Goal: Information Seeking & Learning: Learn about a topic

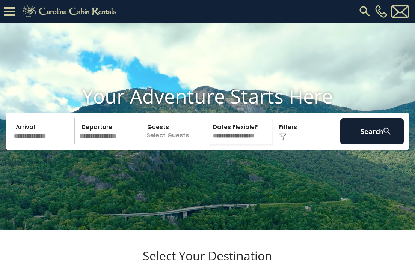
click at [358, 11] on img at bounding box center [365, 12] width 14 height 14
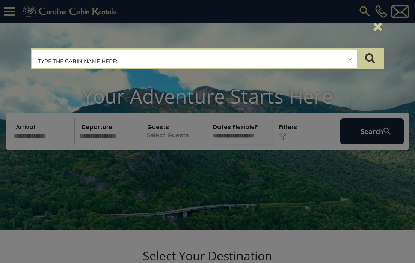
click at [258, 57] on input "text" at bounding box center [194, 59] width 325 height 19
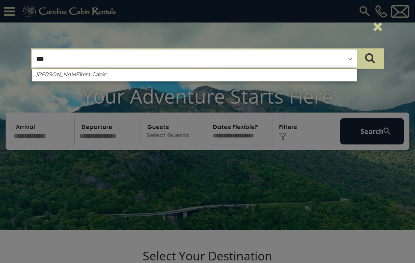
type input "***"
click at [374, 27] on button "×" at bounding box center [378, 26] width 13 height 21
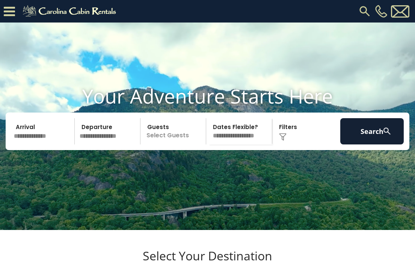
click at [72, 8] on img at bounding box center [71, 11] width 104 height 15
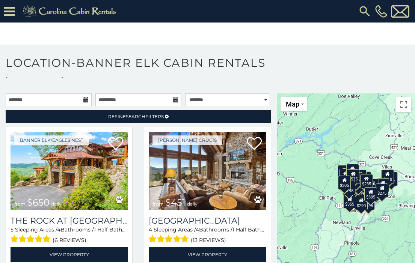
scroll to position [15, 0]
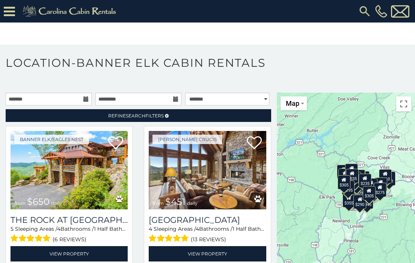
click at [339, 157] on div "$650 $451 $300 $410 $400 $720 $1,095 $235 $225 $355 $424 $430 $435 $275 $285 $2…" at bounding box center [346, 191] width 138 height 197
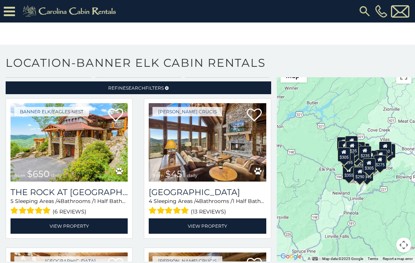
scroll to position [42, 0]
click at [398, 243] on button "Map camera controls" at bounding box center [403, 245] width 15 height 15
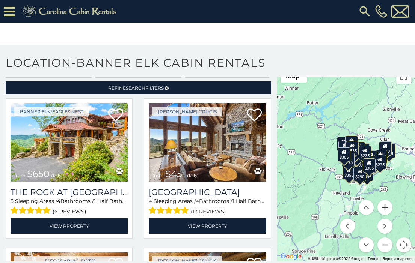
click at [383, 212] on button "Zoom in" at bounding box center [385, 207] width 15 height 15
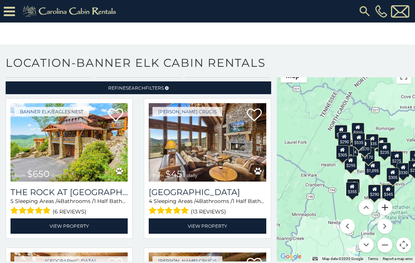
click at [383, 212] on button "Zoom in" at bounding box center [385, 207] width 15 height 15
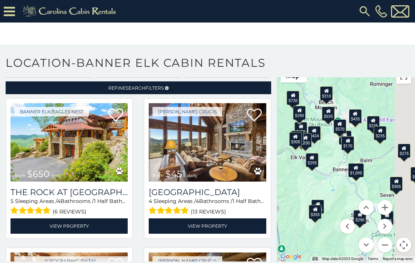
drag, startPoint x: 373, startPoint y: 182, endPoint x: 312, endPoint y: 165, distance: 63.6
click at [312, 165] on div "$650 $451 $300 $410 $400 $720 $1,095 $235 $225 $355 $424 $430 $435 $275 $285 $2…" at bounding box center [346, 163] width 138 height 197
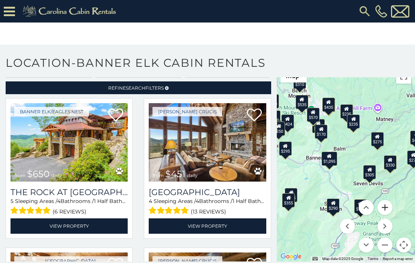
click at [381, 210] on button "Zoom in" at bounding box center [385, 207] width 15 height 15
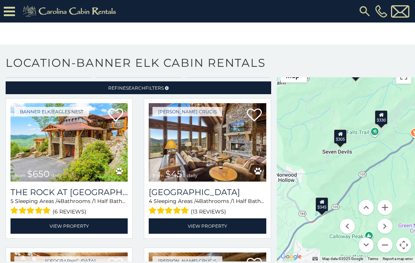
drag, startPoint x: 379, startPoint y: 192, endPoint x: 323, endPoint y: 139, distance: 76.5
click at [323, 139] on div "$650 $451 $300 $410 $400 $720 $1,095 $235 $225 $355 $424 $430 $435 $275 $285 $2…" at bounding box center [346, 163] width 138 height 197
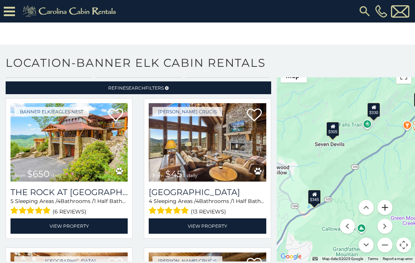
click at [378, 206] on button "Zoom in" at bounding box center [385, 207] width 15 height 15
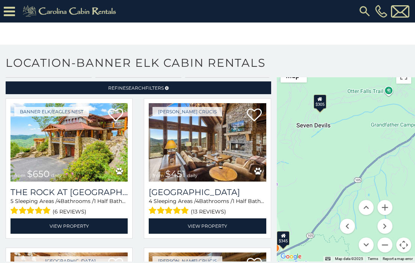
click at [318, 104] on div "$305" at bounding box center [320, 102] width 13 height 14
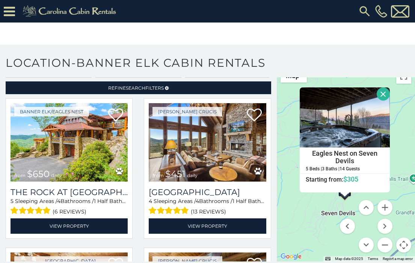
click at [379, 94] on button "Close" at bounding box center [383, 94] width 13 height 13
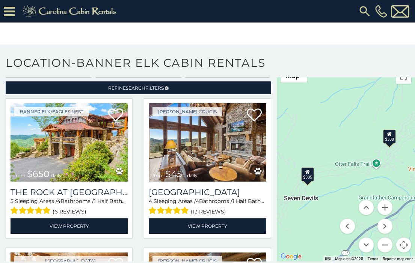
drag, startPoint x: 357, startPoint y: 190, endPoint x: 307, endPoint y: 170, distance: 53.9
click at [307, 170] on div "$650 $451 $300 $410 $400 $720 $1,095 $235 $225 $355 $424 $430 $435 $275 $285 $2…" at bounding box center [346, 163] width 138 height 197
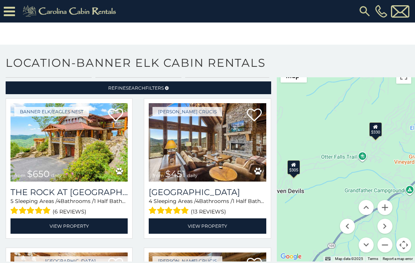
click at [375, 136] on div "$330" at bounding box center [375, 129] width 13 height 14
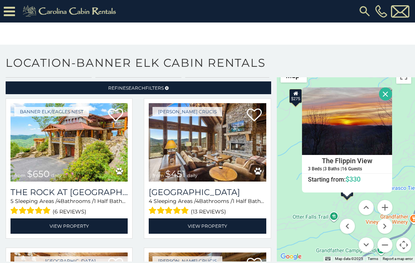
click at [383, 95] on button "Close" at bounding box center [385, 94] width 13 height 13
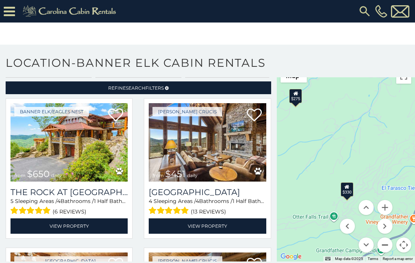
click at [380, 245] on button "Zoom out" at bounding box center [385, 245] width 15 height 15
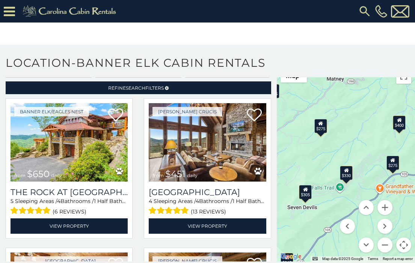
click at [322, 127] on div "$275" at bounding box center [320, 126] width 13 height 14
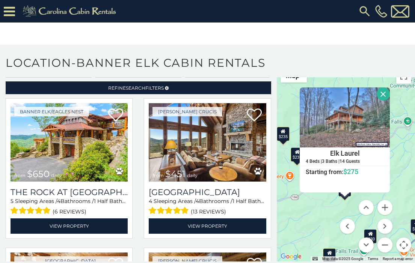
click at [380, 93] on button "Close" at bounding box center [383, 94] width 13 height 13
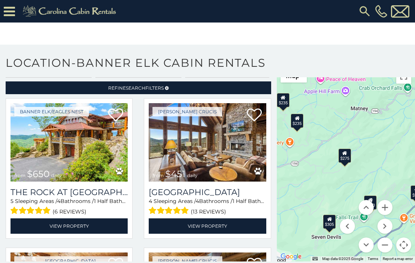
drag, startPoint x: 367, startPoint y: 156, endPoint x: 367, endPoint y: 114, distance: 42.1
click at [367, 116] on div "$650 $451 $300 $410 $400 $720 $1,095 $235 $225 $355 $424 $430 $435 $275 $285 $2…" at bounding box center [346, 163] width 138 height 197
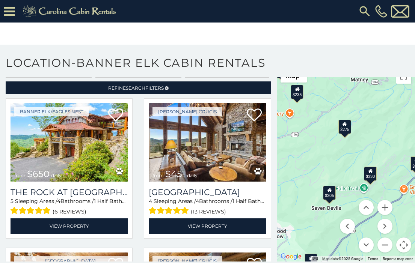
click at [373, 174] on div "$330" at bounding box center [370, 174] width 13 height 14
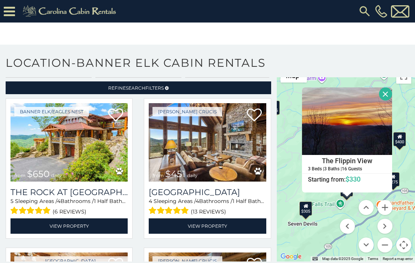
click at [381, 94] on button "Close" at bounding box center [385, 94] width 13 height 13
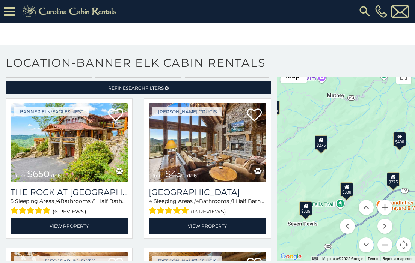
click at [308, 207] on div "$305" at bounding box center [305, 209] width 13 height 14
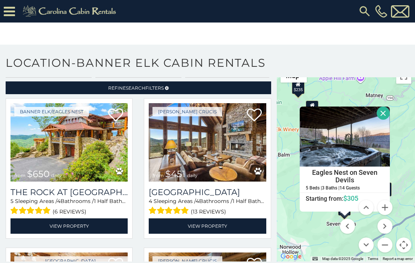
click at [377, 113] on button "Close" at bounding box center [383, 113] width 13 height 13
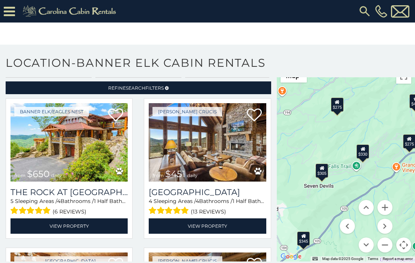
drag, startPoint x: 354, startPoint y: 167, endPoint x: 331, endPoint y: 129, distance: 44.1
click at [331, 129] on div "$650 $451 $300 $410 $400 $720 $1,095 $235 $225 $355 $424 $430 $435 $275 $285 $2…" at bounding box center [346, 163] width 138 height 197
click at [380, 205] on button "Zoom in" at bounding box center [385, 207] width 15 height 15
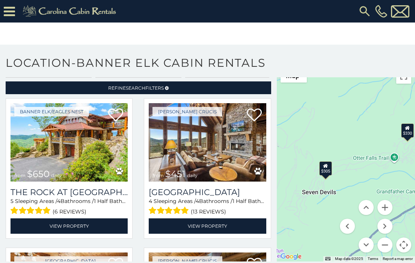
drag, startPoint x: 327, startPoint y: 189, endPoint x: 355, endPoint y: 172, distance: 32.5
click at [355, 172] on div "$650 $451 $300 $410 $400 $720 $1,095 $235 $225 $355 $424 $430 $435 $275 $285 $2…" at bounding box center [346, 163] width 138 height 197
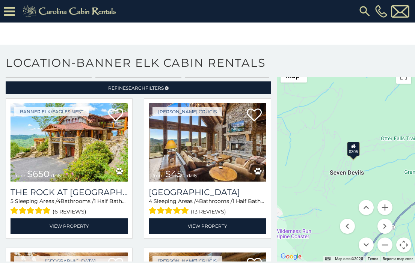
drag, startPoint x: 349, startPoint y: 180, endPoint x: 379, endPoint y: 160, distance: 36.6
click at [379, 160] on div "$650 $451 $300 $410 $400 $720 $1,095 $235 $225 $355 $424 $430 $435 $275 $285 $2…" at bounding box center [346, 163] width 138 height 197
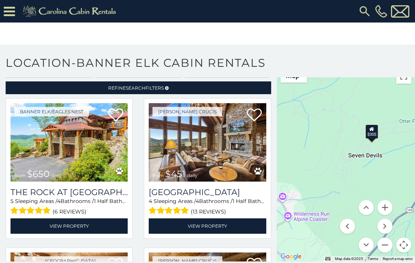
drag, startPoint x: 360, startPoint y: 180, endPoint x: 378, endPoint y: 161, distance: 25.5
click at [378, 161] on div "$650 $451 $300 $410 $400 $720 $1,095 $235 $225 $355 $424 $430 $435 $275 $285 $2…" at bounding box center [346, 163] width 138 height 197
click at [384, 209] on button "Zoom in" at bounding box center [385, 207] width 15 height 15
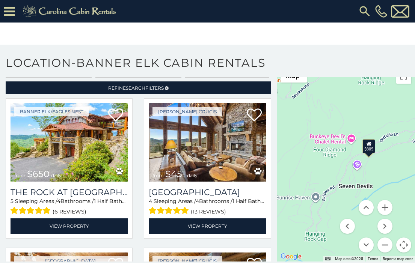
drag, startPoint x: 375, startPoint y: 165, endPoint x: 348, endPoint y: 207, distance: 51.1
click at [348, 208] on div "$650 $451 $300 $410 $400 $720 $1,095 $235 $225 $355 $424 $430 $435 $275 $285 $2…" at bounding box center [346, 163] width 138 height 197
click at [379, 209] on button "Zoom in" at bounding box center [385, 207] width 15 height 15
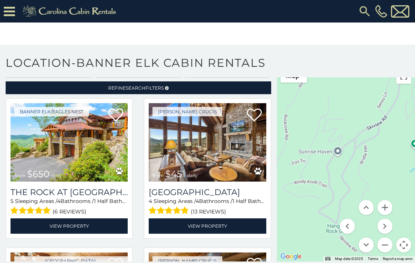
drag, startPoint x: 333, startPoint y: 186, endPoint x: 388, endPoint y: 102, distance: 99.8
click at [388, 102] on div "$650 $451 $300 $410 $400 $720 $1,095 $235 $225 $355 $424 $430 $435 $275 $285 $2…" at bounding box center [346, 163] width 138 height 197
click at [379, 241] on button "Zoom out" at bounding box center [385, 245] width 15 height 15
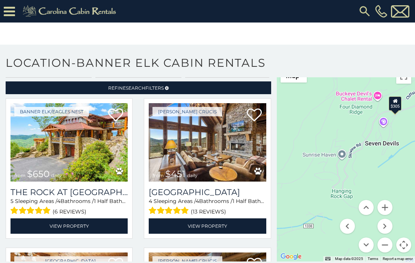
click at [338, 154] on div "$650 $451 $300 $410 $400 $720 $1,095 $235 $225 $355 $424 $430 $435 $275 $285 $2…" at bounding box center [346, 163] width 138 height 197
click at [342, 154] on div "$650 $451 $300 $410 $400 $720 $1,095 $235 $225 $355 $424 $430 $435 $275 $285 $2…" at bounding box center [346, 163] width 138 height 197
click at [70, 12] on img at bounding box center [71, 11] width 104 height 15
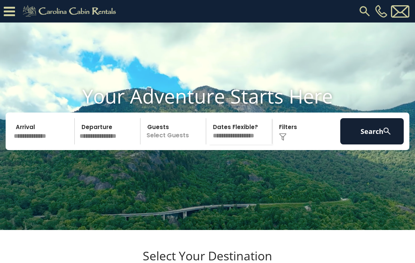
click at [363, 9] on img at bounding box center [365, 12] width 14 height 14
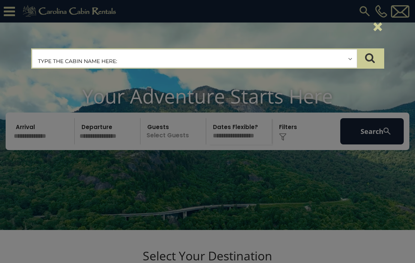
click at [214, 63] on input "text" at bounding box center [194, 59] width 325 height 19
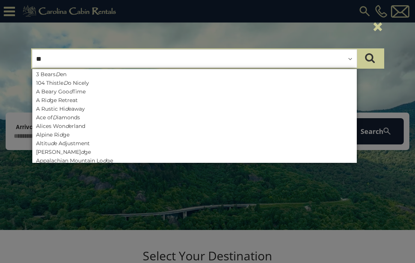
type input "***"
